Goal: Transaction & Acquisition: Obtain resource

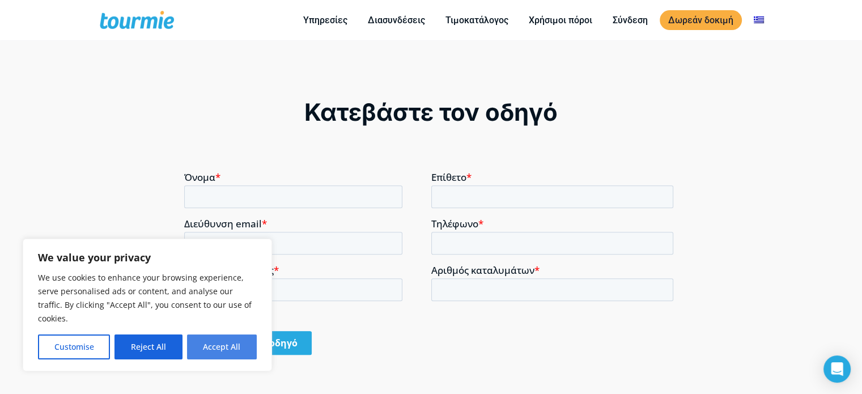
click at [235, 342] on button "Accept All" at bounding box center [222, 346] width 70 height 25
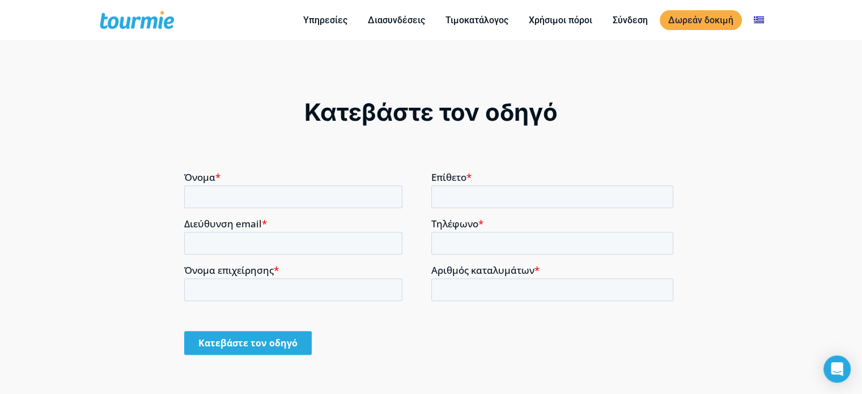
checkbox input "true"
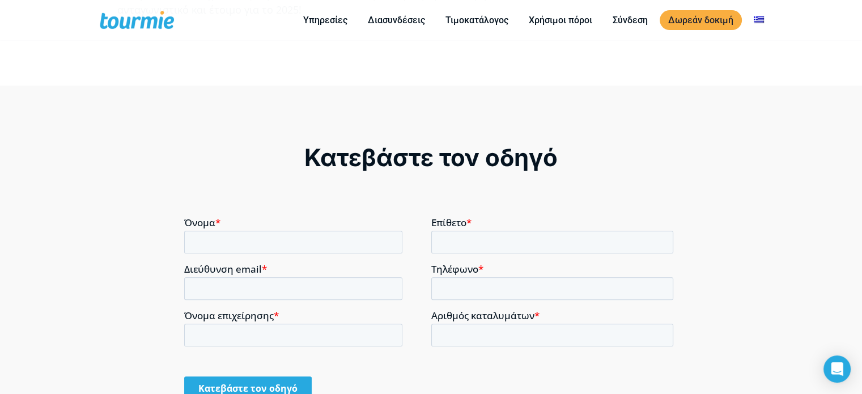
scroll to position [868, 0]
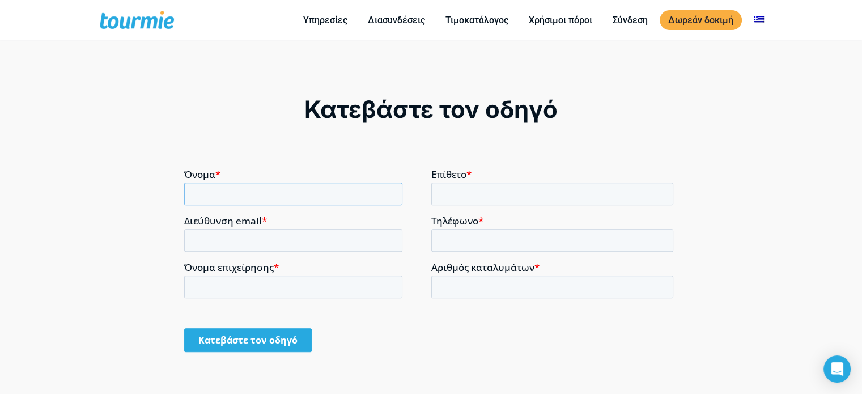
click at [240, 195] on input "Όνομα *" at bounding box center [293, 193] width 218 height 23
type input "Efstratios"
click at [486, 191] on input "Επίθετο *" at bounding box center [552, 193] width 243 height 23
type input "Dimitriadis"
click at [314, 240] on input "Διεύθυνση email *" at bounding box center [293, 239] width 218 height 23
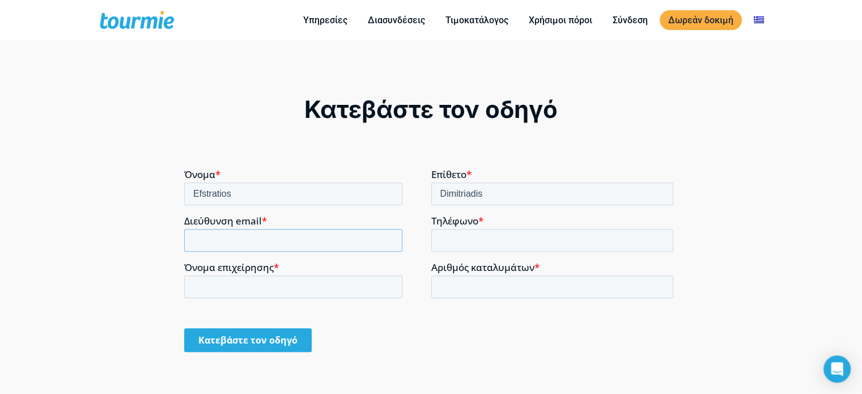
type input "[EMAIL_ADDRESS][DOMAIN_NAME]"
click at [496, 241] on input "Τηλέφωνο *" at bounding box center [552, 239] width 243 height 23
type input "[PHONE_NUMBER]"
click at [338, 287] on input "Όνομα επιχείρησης *" at bounding box center [293, 286] width 218 height 23
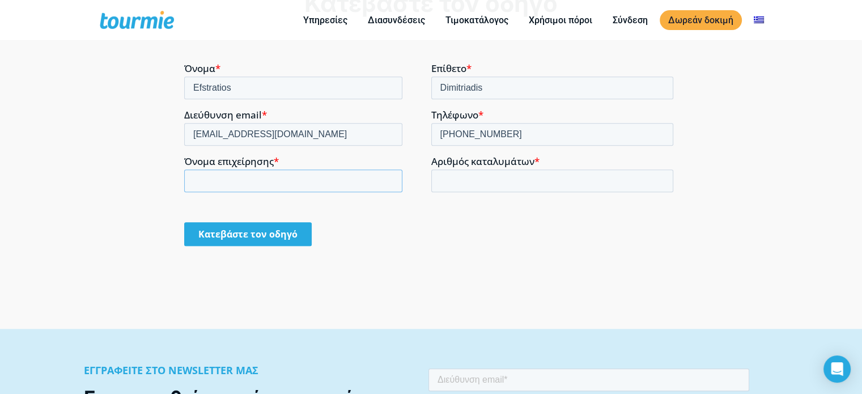
scroll to position [971, 0]
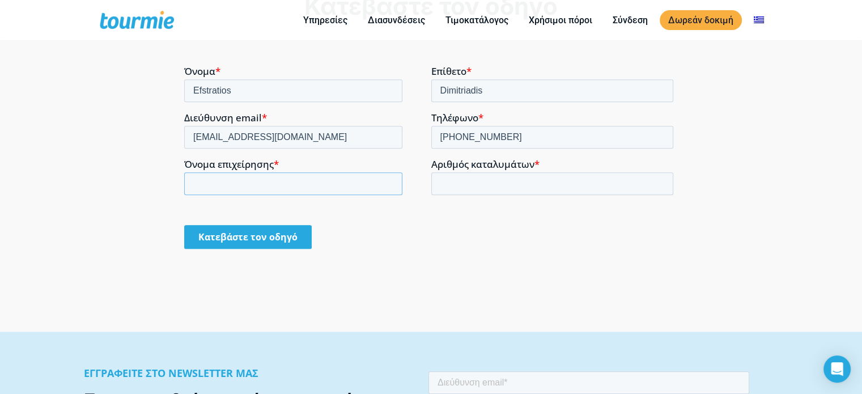
click at [219, 185] on input "Όνομα επιχείρησης *" at bounding box center [293, 183] width 218 height 23
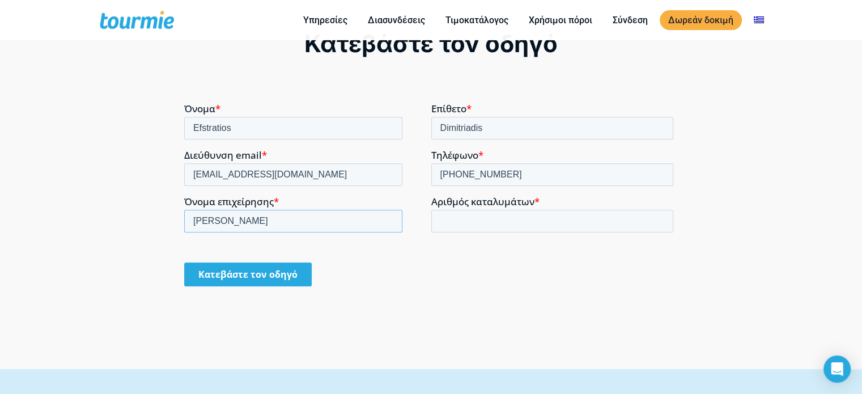
scroll to position [914, 0]
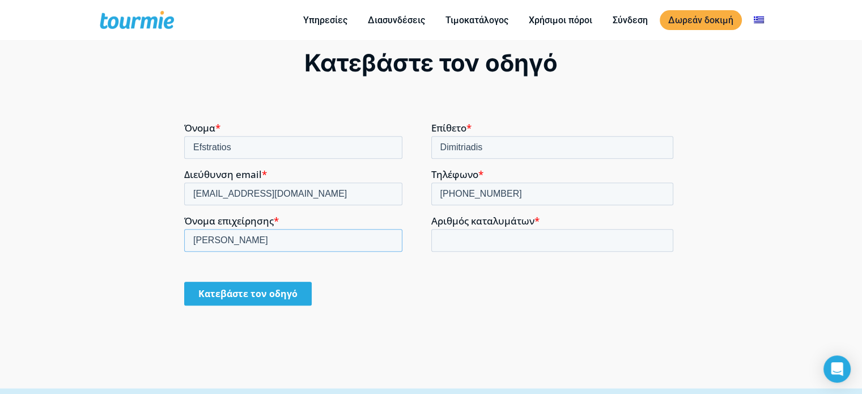
type input "[PERSON_NAME]"
click at [506, 242] on input "Αριθμός καταλυμάτων *" at bounding box center [552, 239] width 243 height 23
type input "1"
click at [279, 293] on input "Κατεβάστε τον οδηγό" at bounding box center [248, 293] width 128 height 24
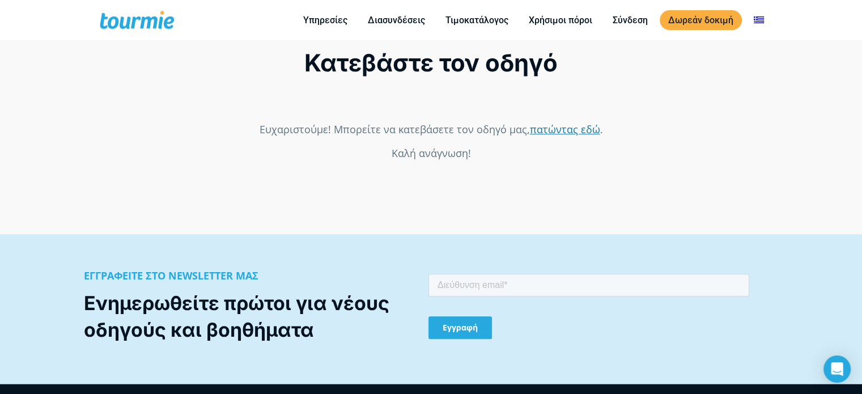
click at [557, 129] on link "πατώντας εδώ" at bounding box center [565, 129] width 70 height 14
